Goal: Task Accomplishment & Management: Use online tool/utility

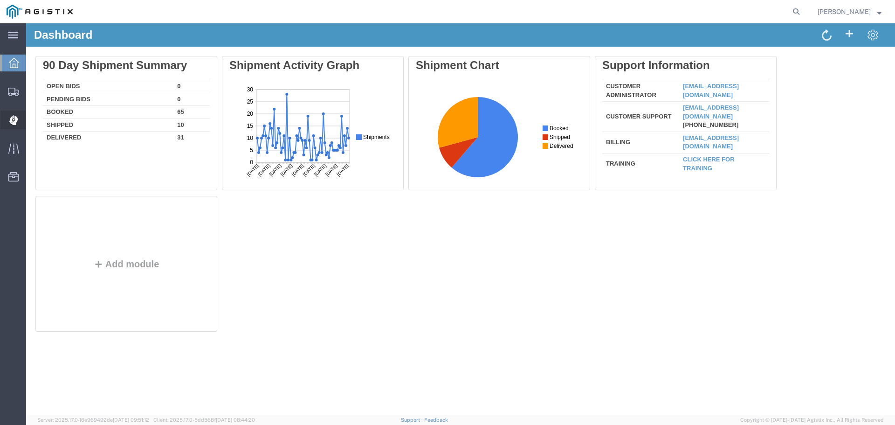
click at [32, 117] on span "Dispatch Manager" at bounding box center [29, 119] width 7 height 19
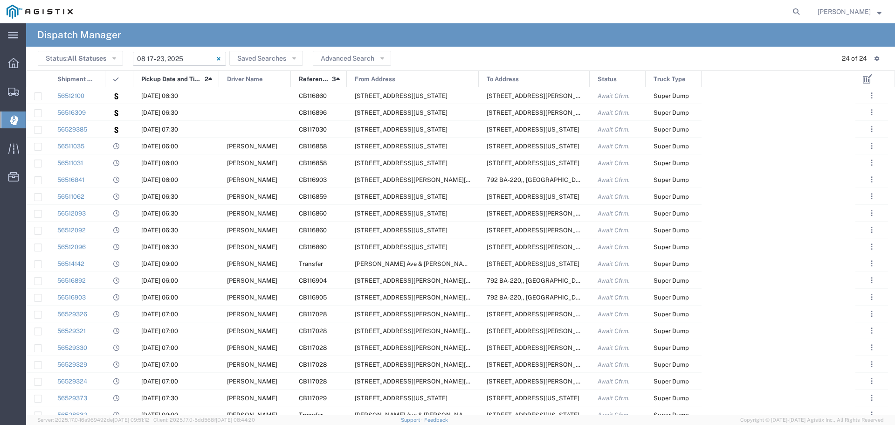
click at [197, 57] on input "[DATE] - [DATE]" at bounding box center [179, 59] width 93 height 14
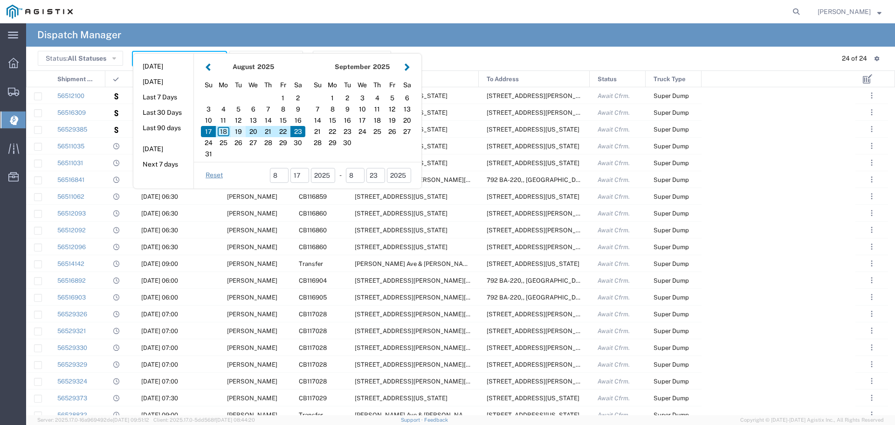
click at [236, 131] on div "19" at bounding box center [238, 131] width 15 height 11
type input "[DATE]"
type input "[DATE] - [DATE]"
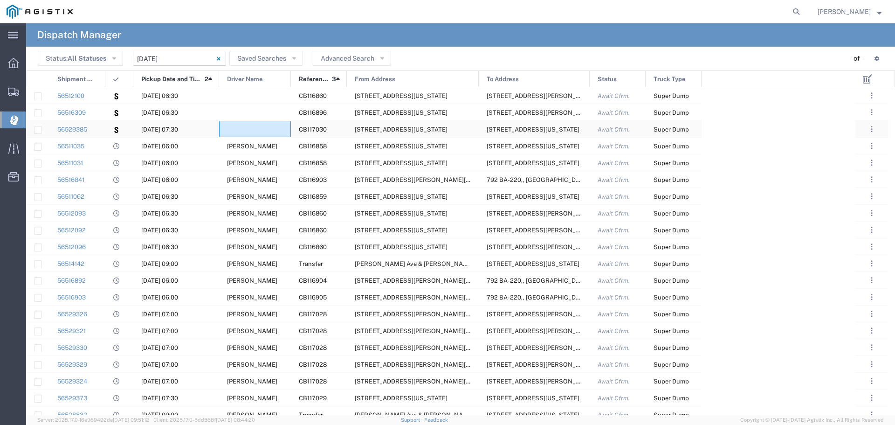
click at [236, 131] on div at bounding box center [255, 129] width 72 height 16
